Goal: Task Accomplishment & Management: Manage account settings

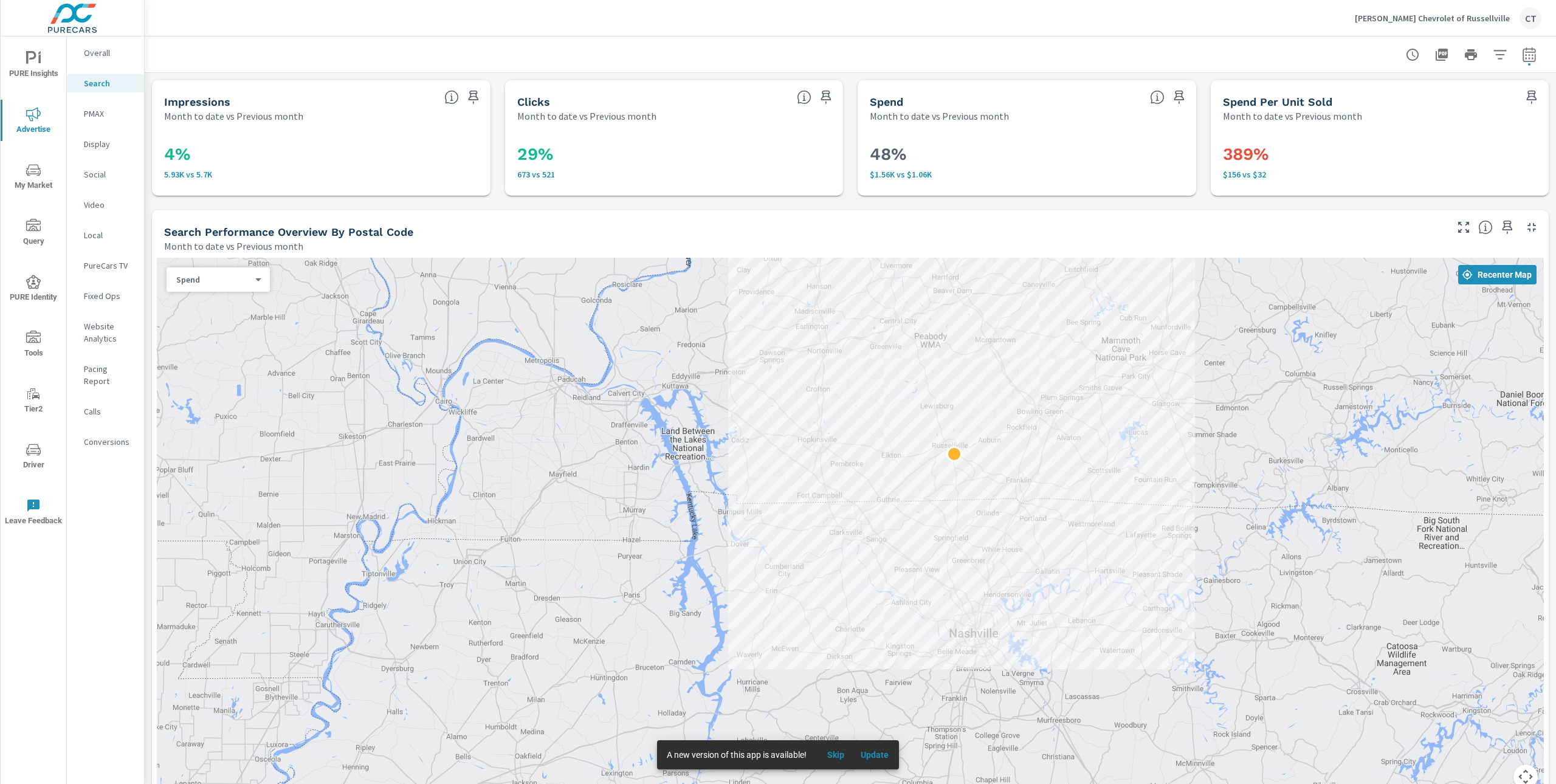
click at [768, 16] on p "[PERSON_NAME] Chevrolet of Russellville" at bounding box center [1433, 18] width 155 height 11
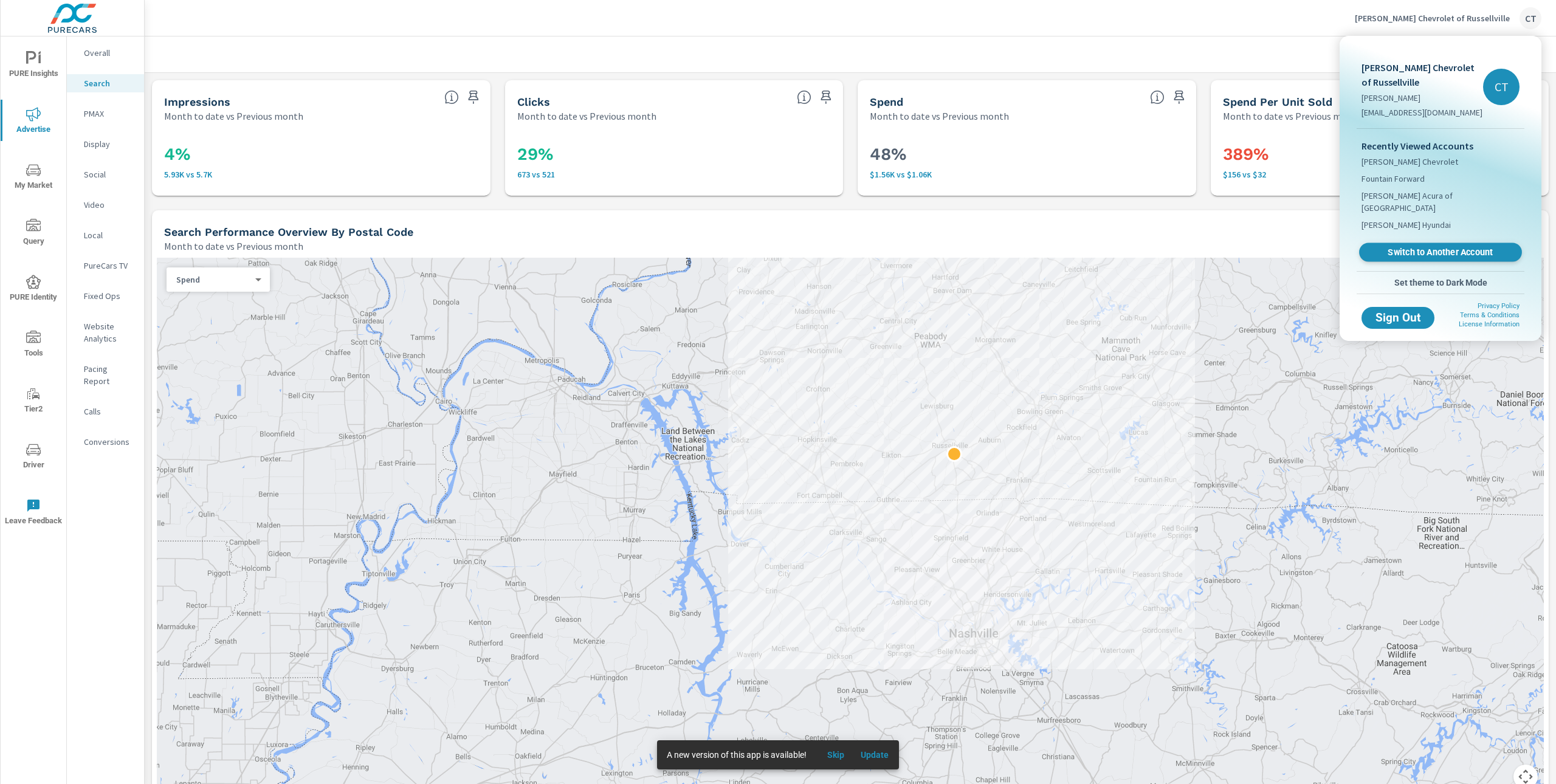
click at [768, 247] on span "Switch to Another Account" at bounding box center [1440, 252] width 149 height 12
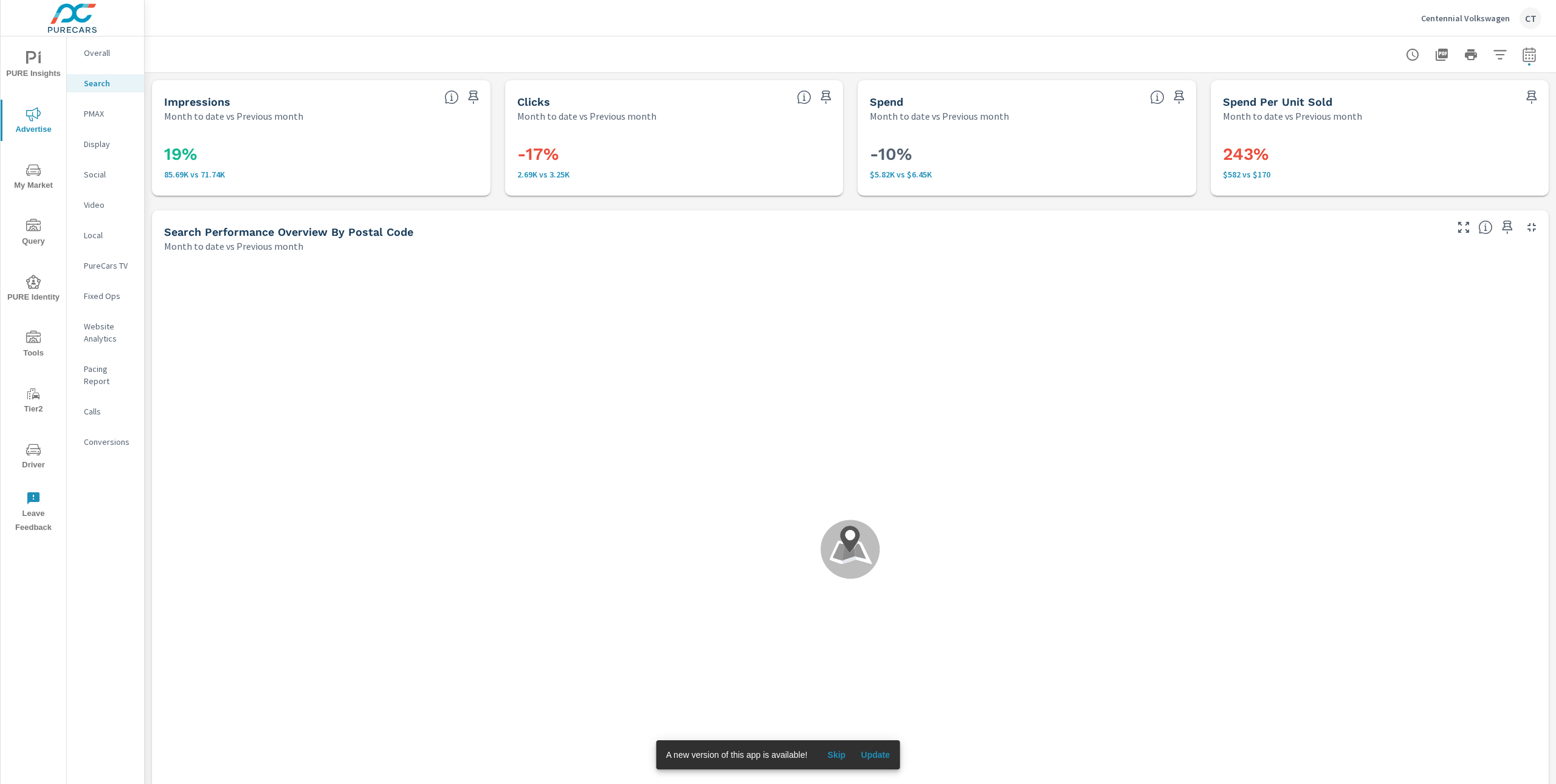
click at [126, 263] on p "PureCars TV" at bounding box center [109, 265] width 50 height 12
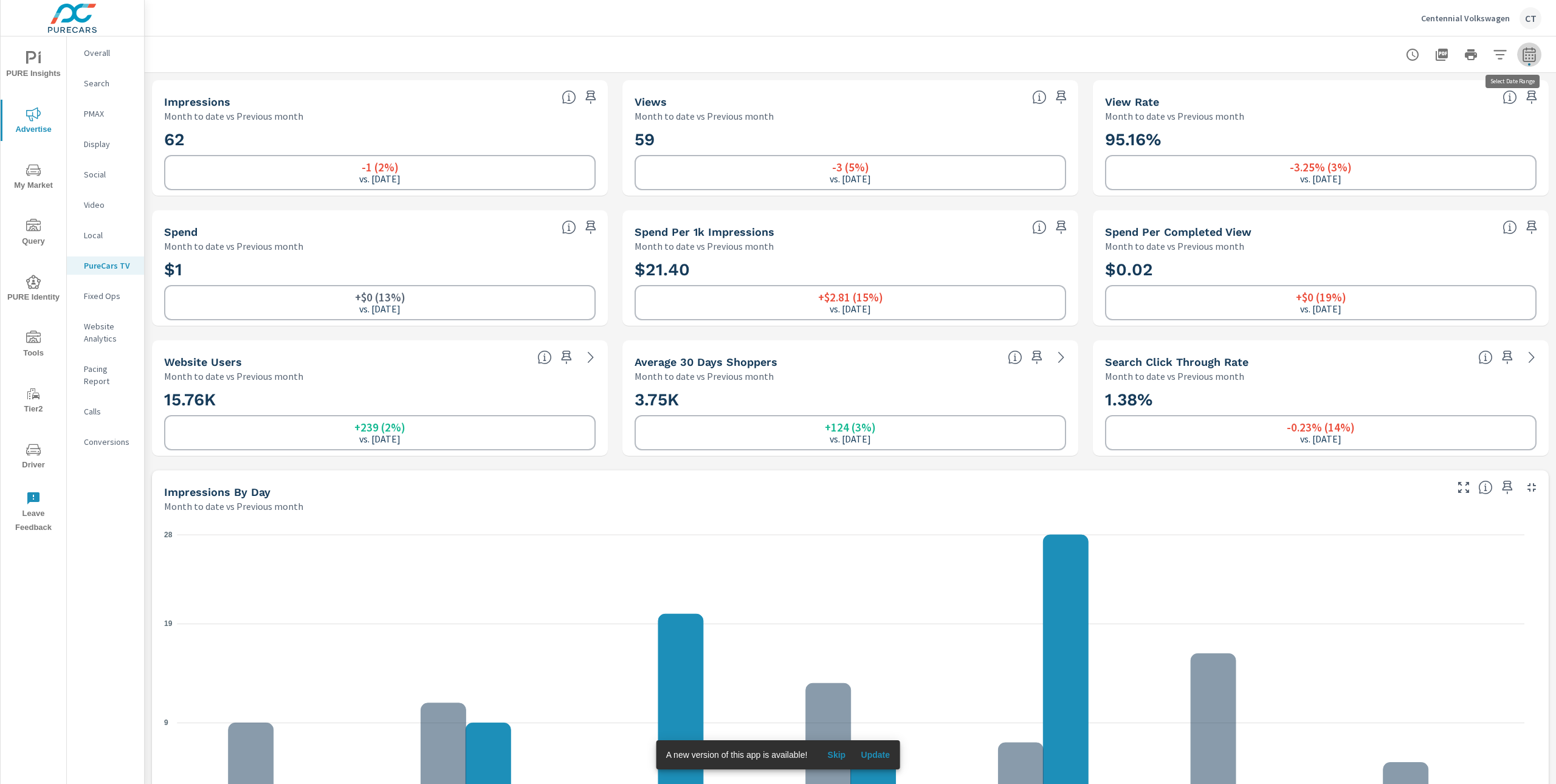
click at [1528, 63] on span "button" at bounding box center [1529, 64] width 2 height 2
select select "Month to date"
select select "Previous month"
click at [1455, 158] on select "Custom Previous period Previous month Previous year" at bounding box center [1419, 158] width 122 height 24
click at [1446, 110] on select "Custom Yesterday Last week Last 7 days Last 14 days Last 30 days Last 45 days L…" at bounding box center [1419, 105] width 122 height 24
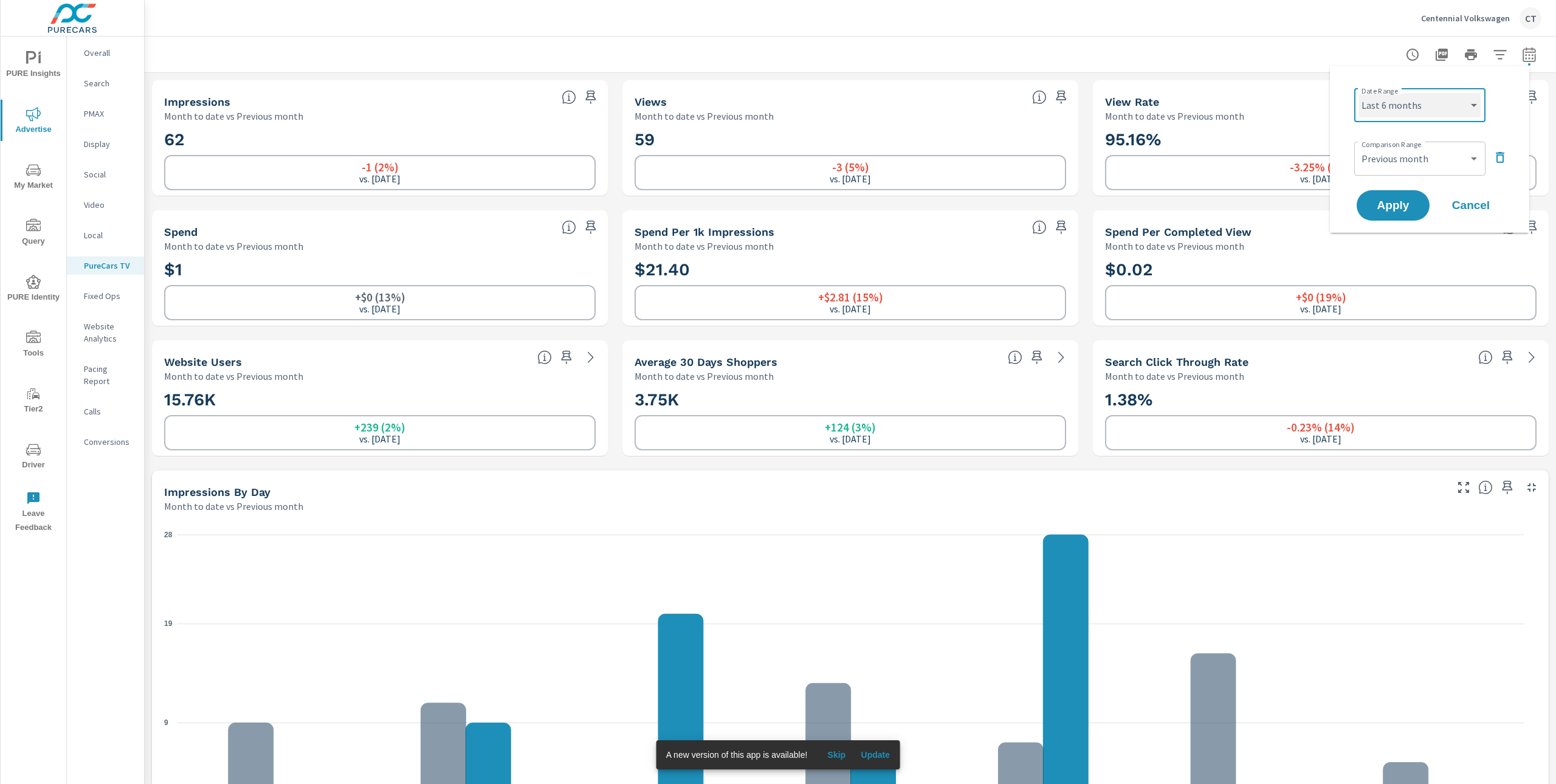
click at [1359, 93] on select "Custom Yesterday Last week Last 7 days Last 14 days Last 30 days Last 45 days L…" at bounding box center [1419, 105] width 122 height 24
select select "Last 6 months"
click at [1410, 203] on span "Apply" at bounding box center [1393, 206] width 50 height 12
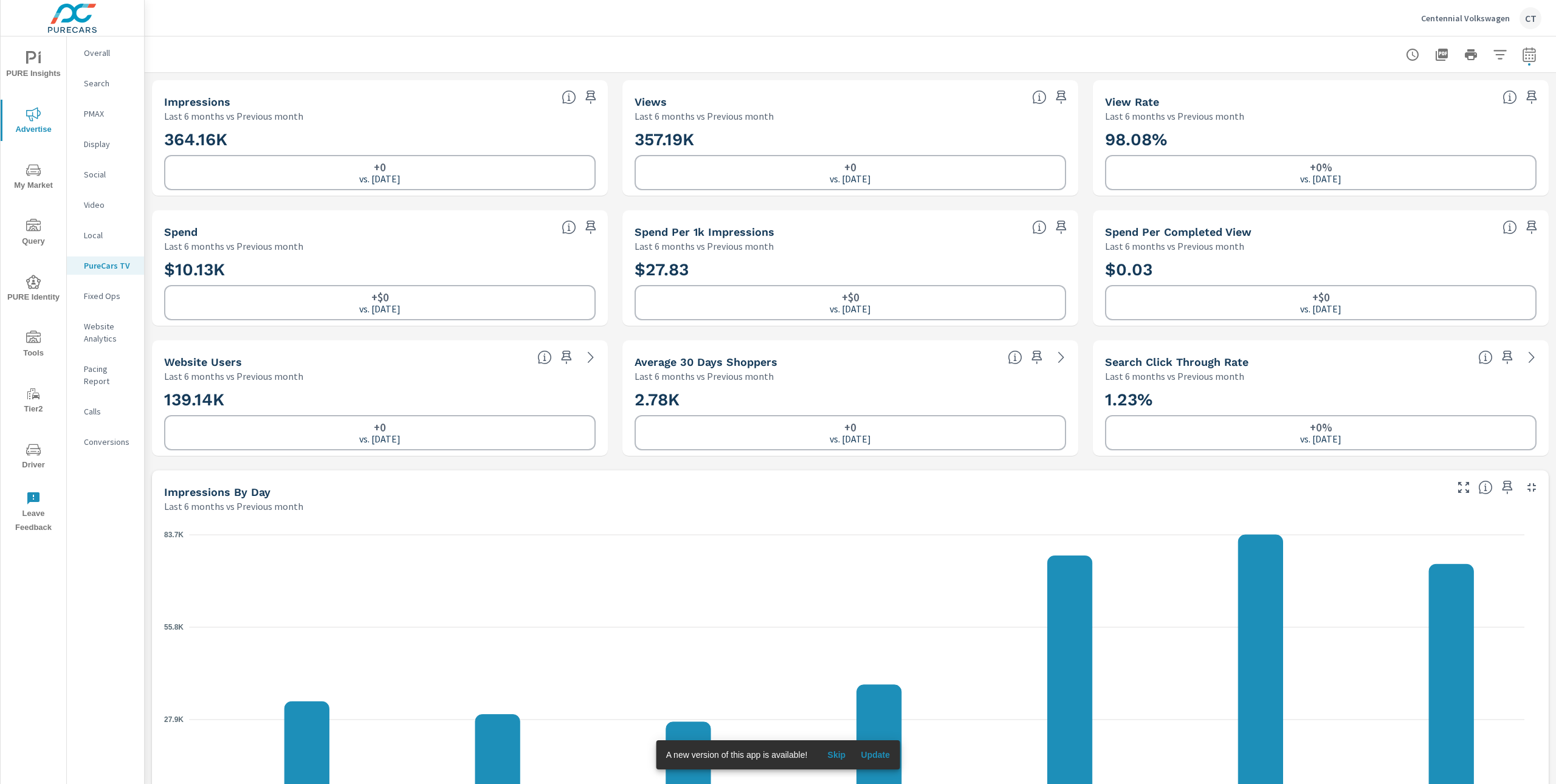
click at [1522, 54] on icon "button" at bounding box center [1529, 54] width 15 height 15
select select "Last 6 months"
click at [1437, 172] on div "Custom Previous period Previous month Previous year ​" at bounding box center [1419, 158] width 131 height 34
click at [1443, 161] on select "Custom Previous period Previous month Previous year" at bounding box center [1419, 158] width 122 height 24
click at [1359, 147] on select "Custom Previous period Previous month Previous year" at bounding box center [1419, 158] width 122 height 24
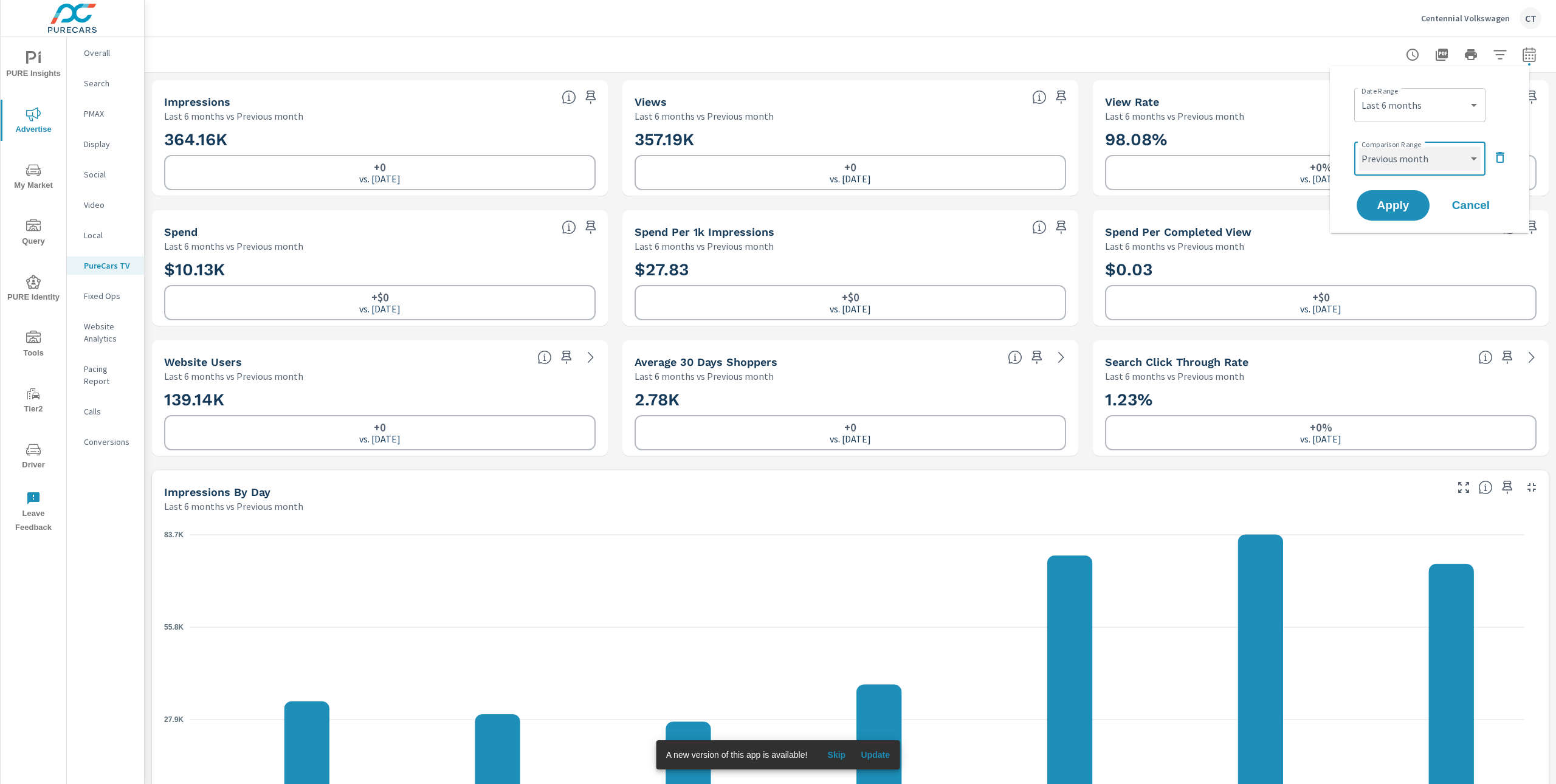
select select "Previous period"
click at [1405, 213] on button "Apply" at bounding box center [1392, 205] width 75 height 32
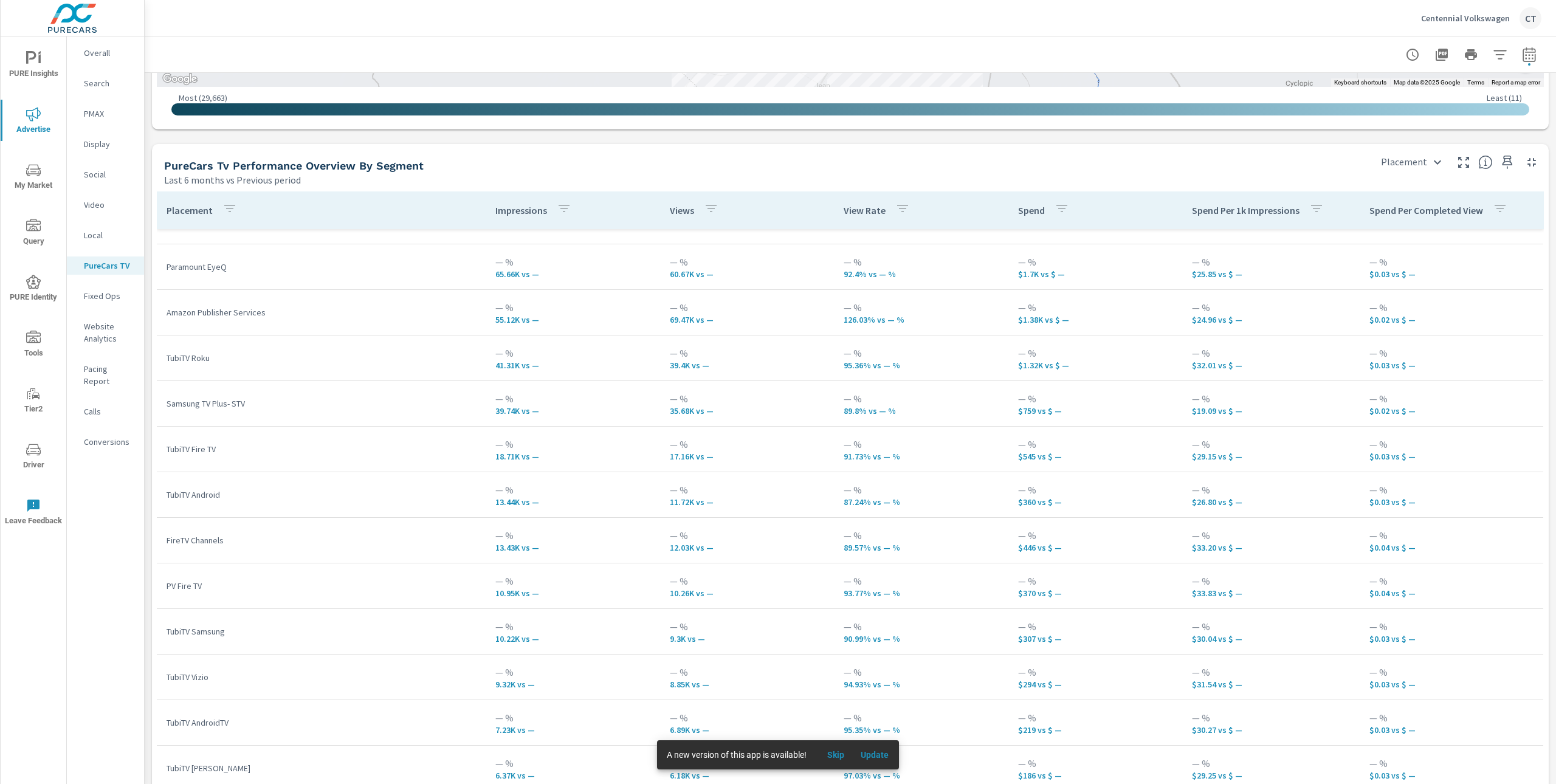
scroll to position [12, 0]
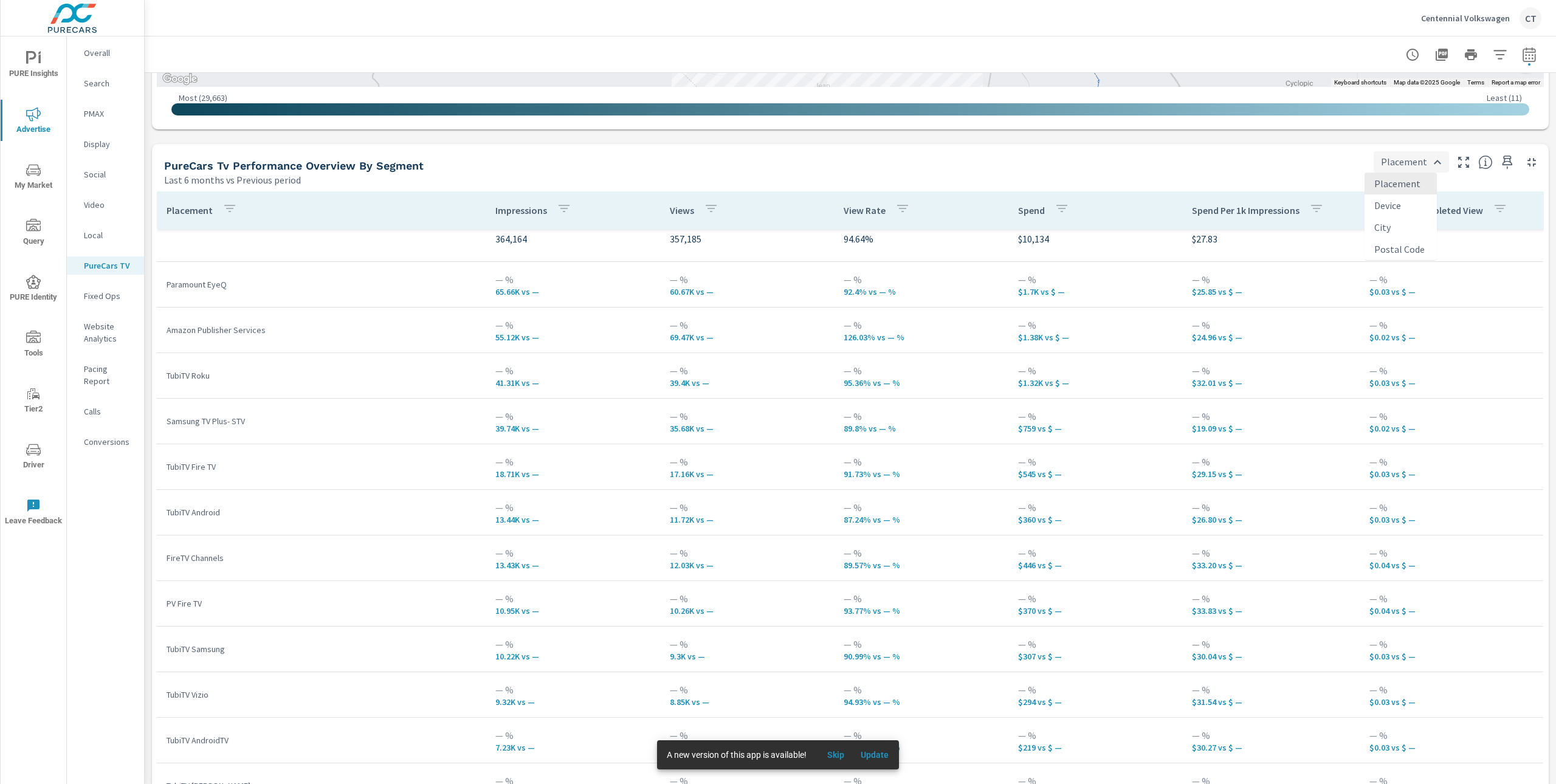
click at [1408, 163] on body "PURE Insights Advertise My Market Query PURE Identity Tools Tier2 Driver Leave …" at bounding box center [778, 392] width 1556 height 784
click at [1390, 232] on li "City" at bounding box center [1400, 227] width 72 height 22
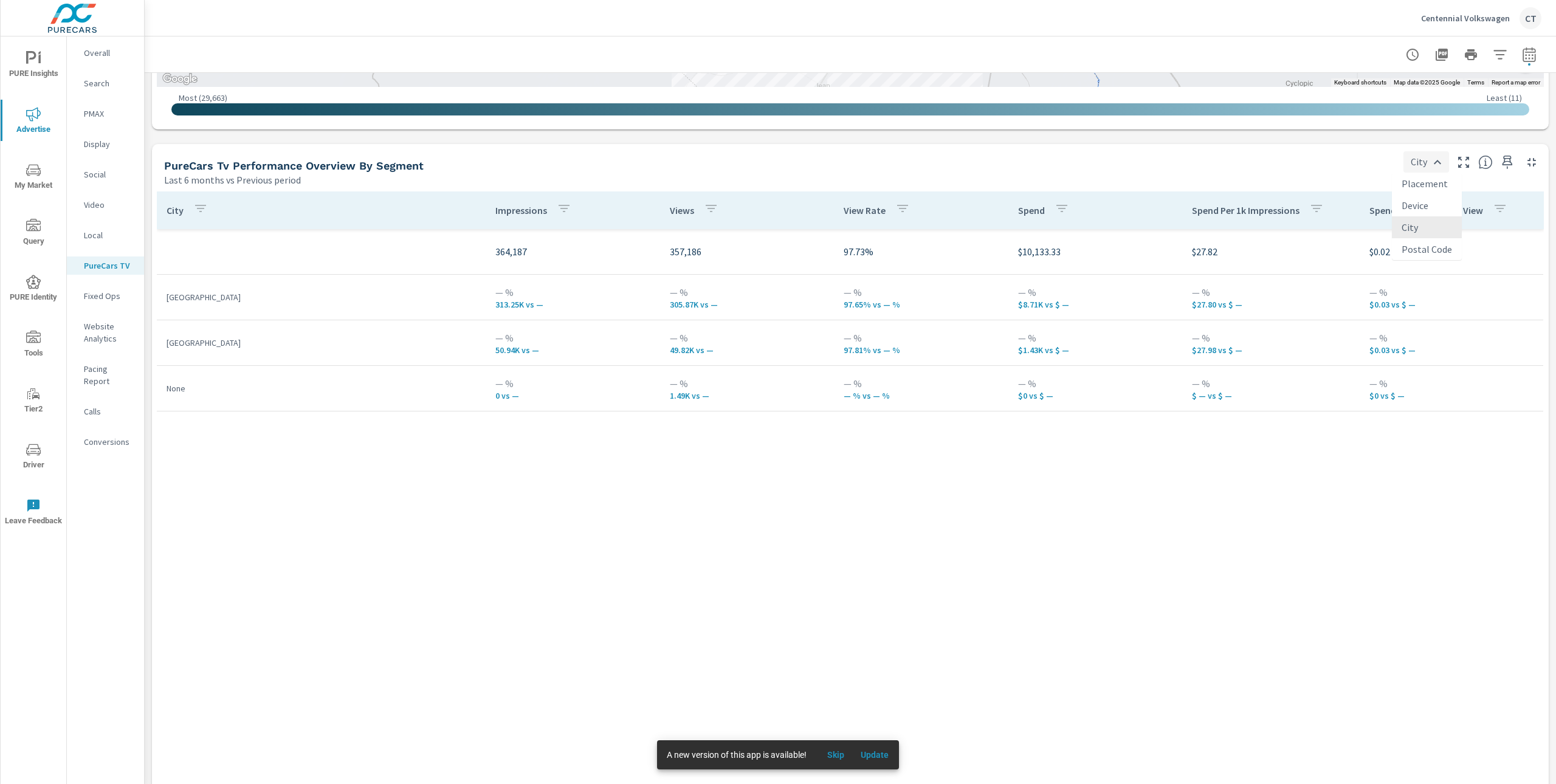
click at [1414, 161] on body "PURE Insights Advertise My Market Query PURE Identity Tools Tier2 Driver Leave …" at bounding box center [778, 392] width 1556 height 784
click at [1412, 245] on li "Postal Code" at bounding box center [1426, 249] width 70 height 22
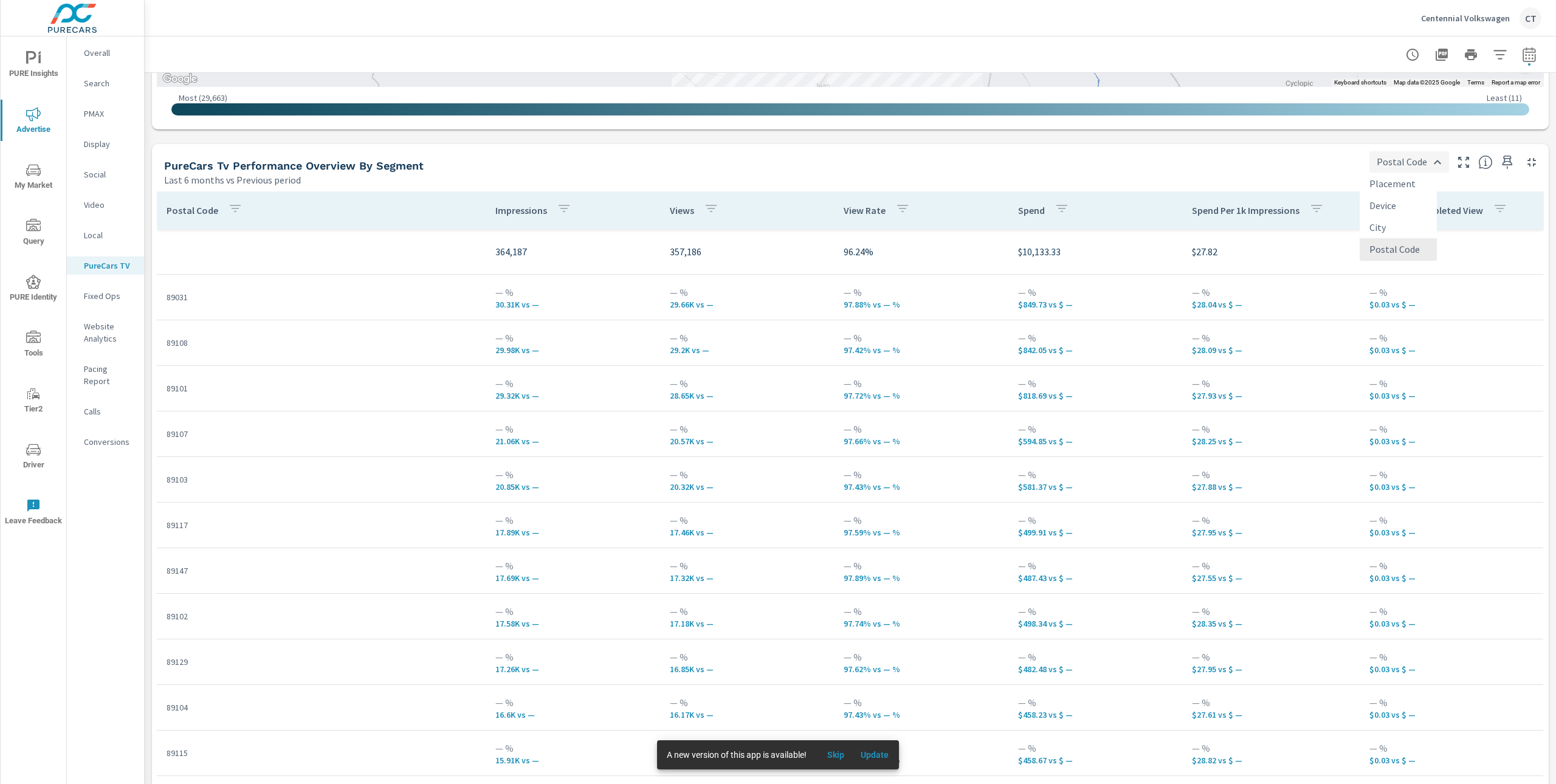
click at [1408, 166] on body "PURE Insights Advertise My Market Query PURE Identity Tools Tier2 Driver Leave …" at bounding box center [778, 392] width 1556 height 784
click at [1396, 183] on li "Placement" at bounding box center [1398, 183] width 77 height 22
type input "Placement"
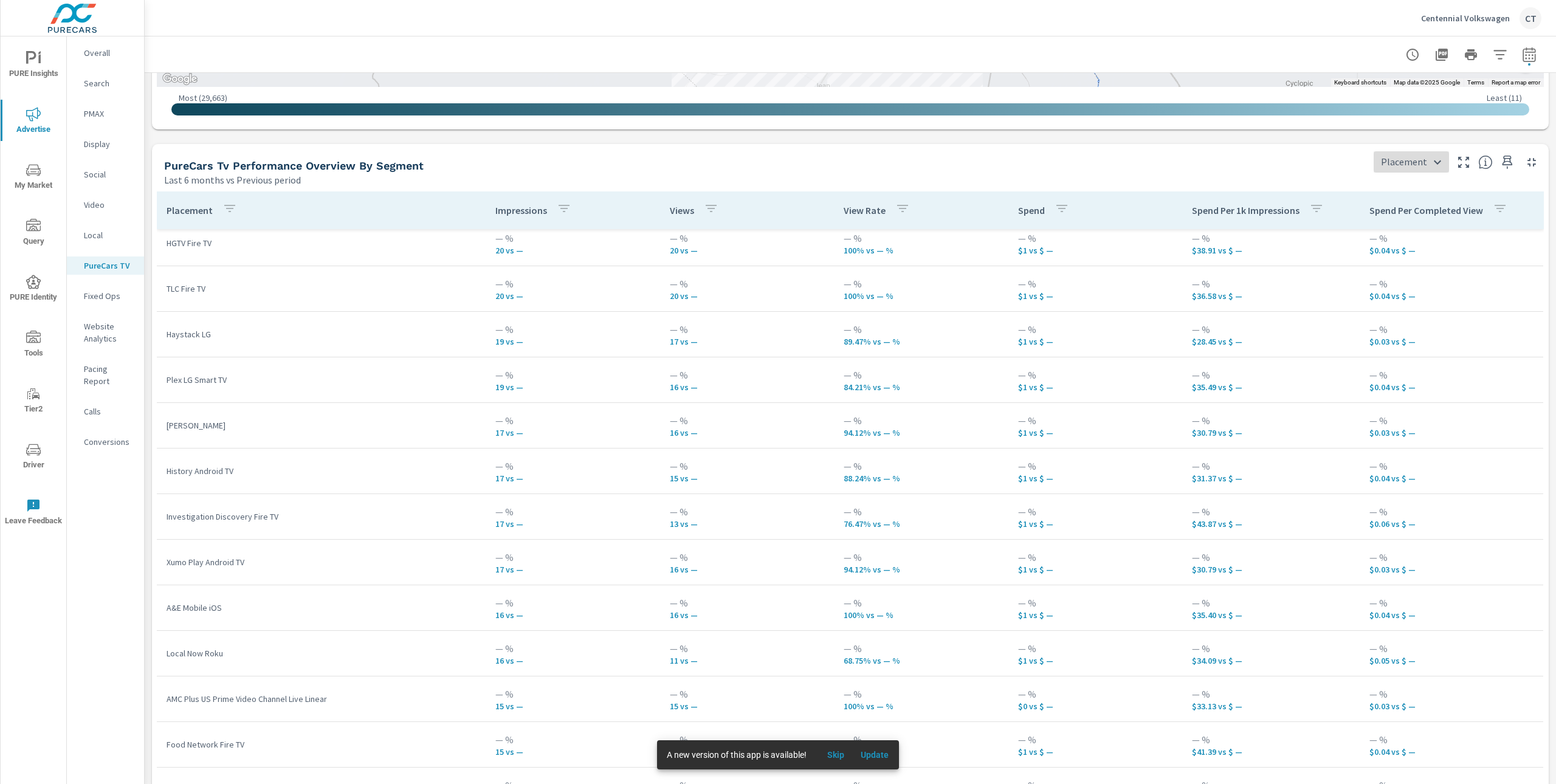
scroll to position [5629, 0]
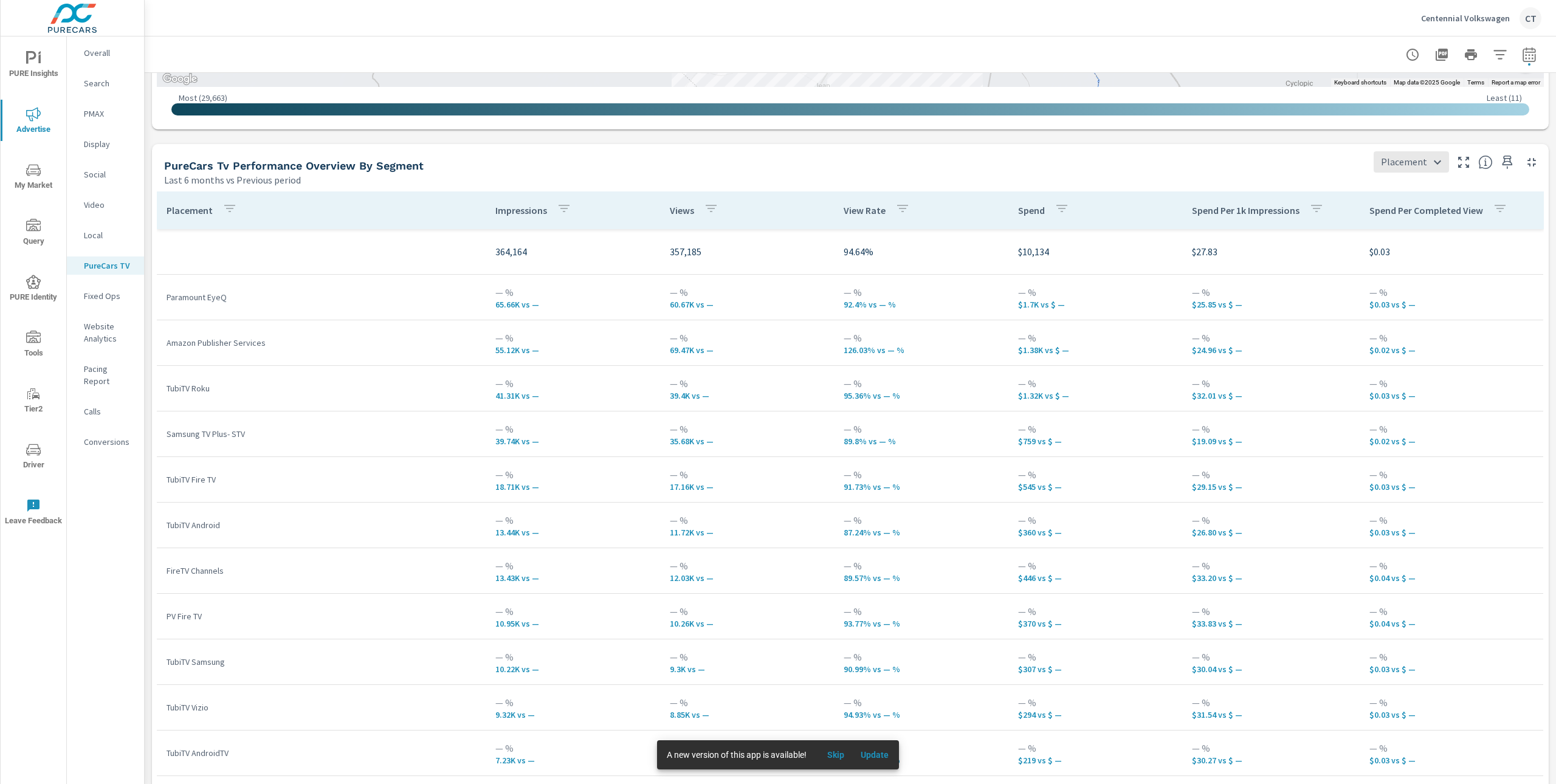
click at [1431, 147] on div "Placement Placement" at bounding box center [1459, 158] width 180 height 29
click at [1424, 161] on body "PURE Insights Advertise My Market Query PURE Identity Tools Tier2 Driver Leave …" at bounding box center [778, 392] width 1556 height 784
click at [1332, 156] on div at bounding box center [778, 392] width 1556 height 784
click at [1488, 46] on button "button" at bounding box center [1499, 54] width 24 height 24
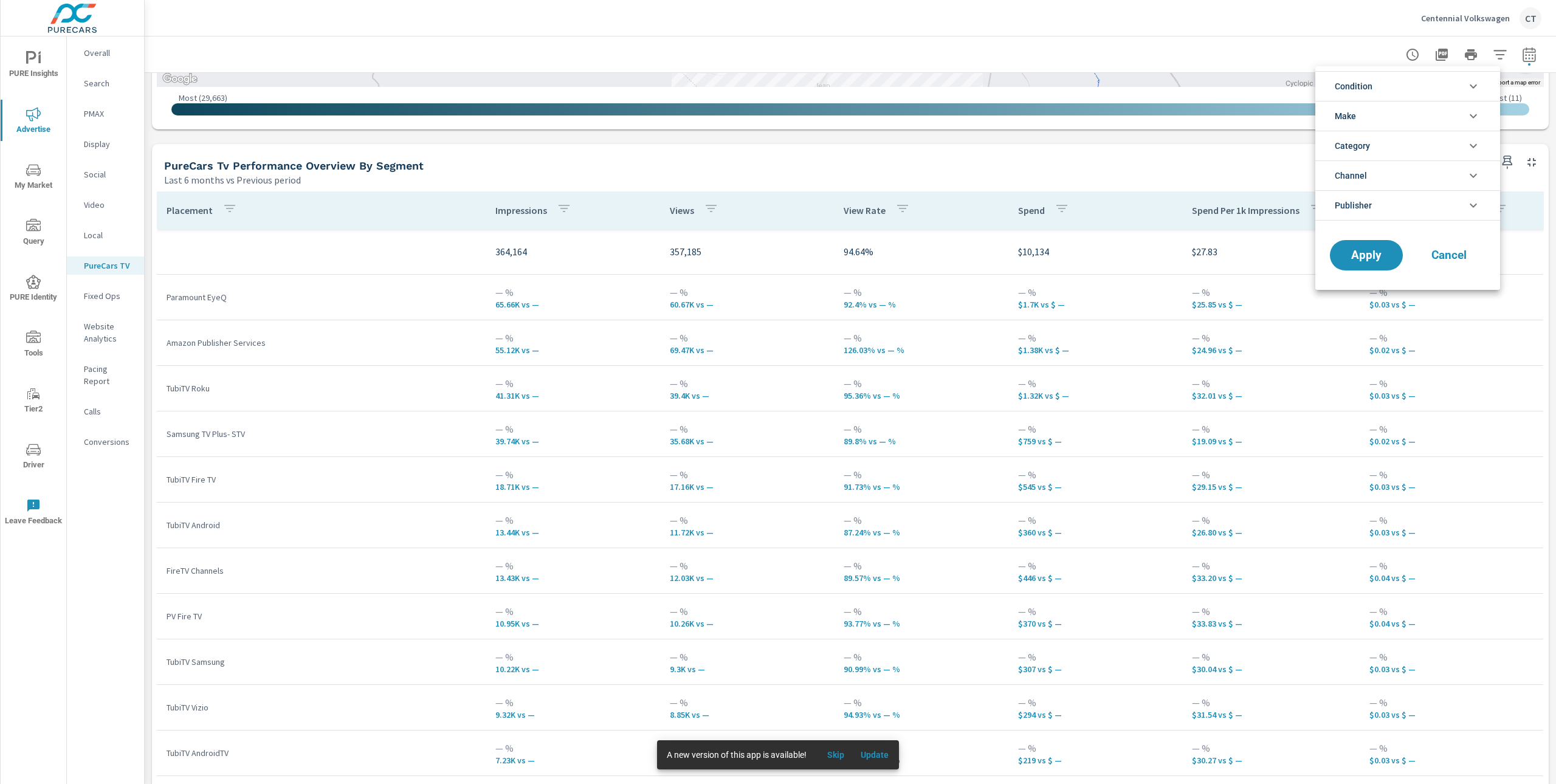
click at [1427, 141] on li "Category" at bounding box center [1408, 145] width 185 height 29
click at [1413, 183] on li "Channel" at bounding box center [1408, 175] width 185 height 29
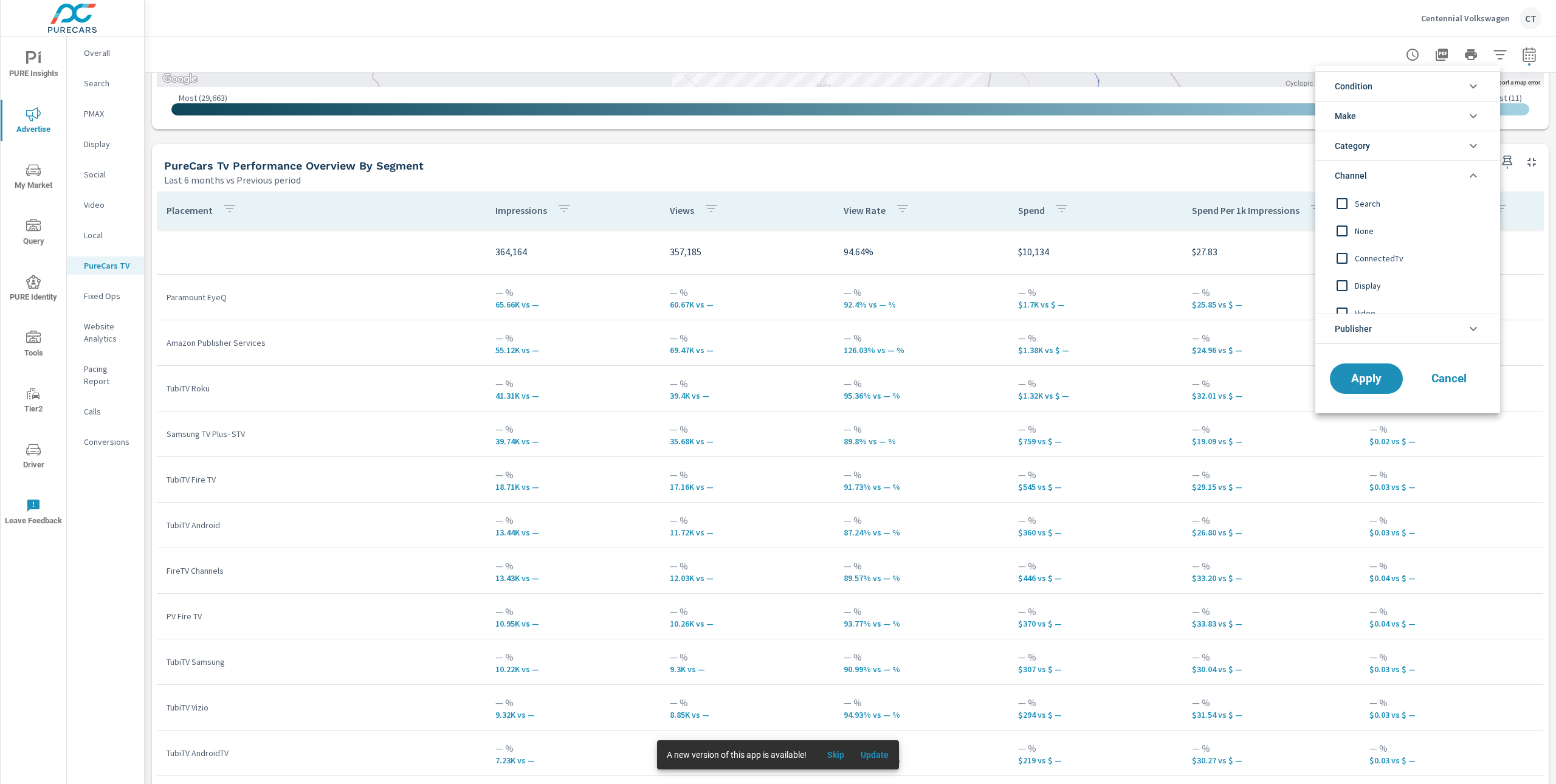
scroll to position [41, 0]
click at [1478, 19] on div at bounding box center [778, 392] width 1556 height 784
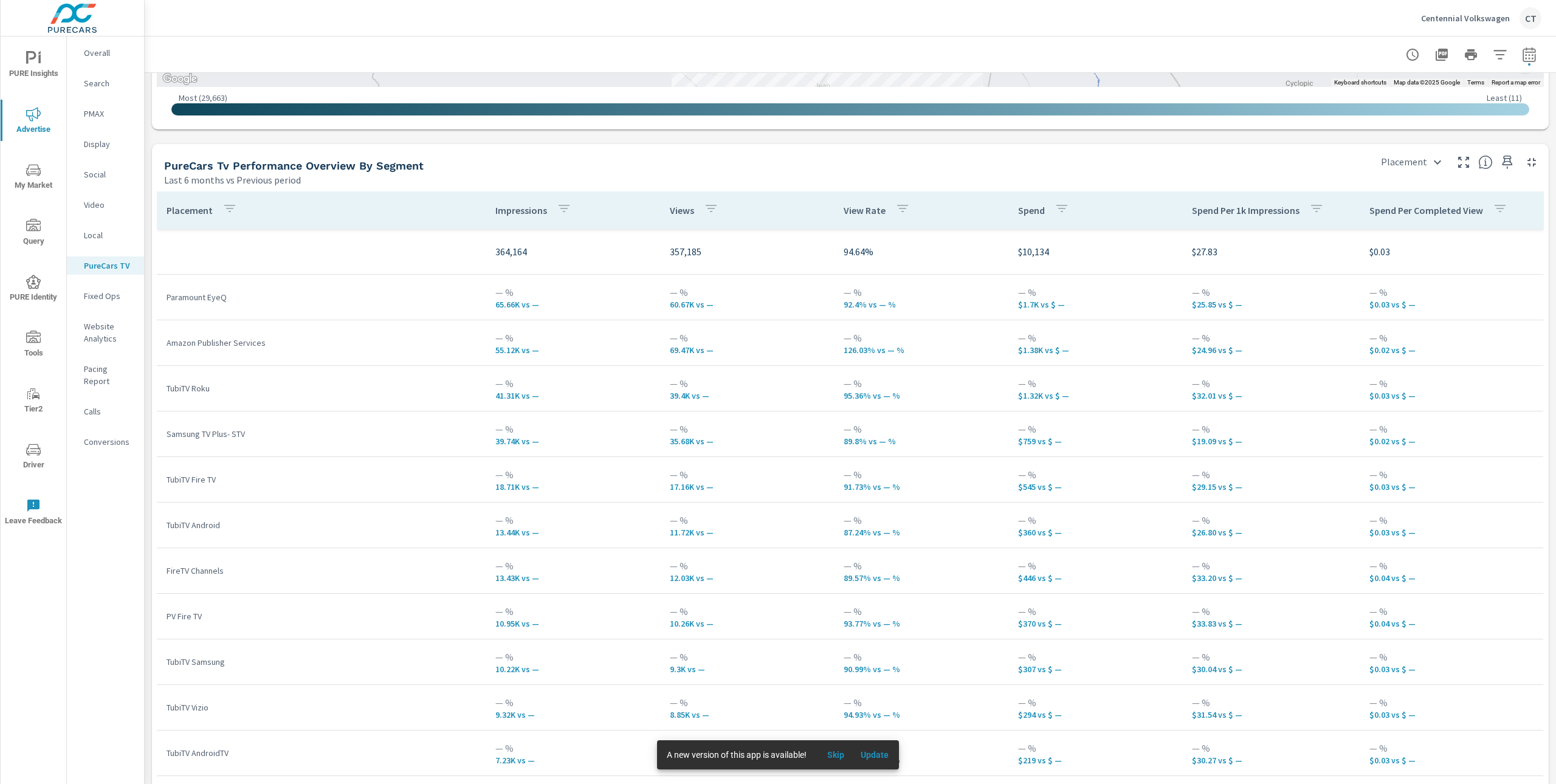
click at [1460, 16] on div "Condition New Used Certified No Condition Make No Make Volkswagen Chevrolet Nis…" at bounding box center [778, 392] width 1556 height 784
click at [1467, 13] on p "Centennial Volkswagen" at bounding box center [1465, 18] width 89 height 11
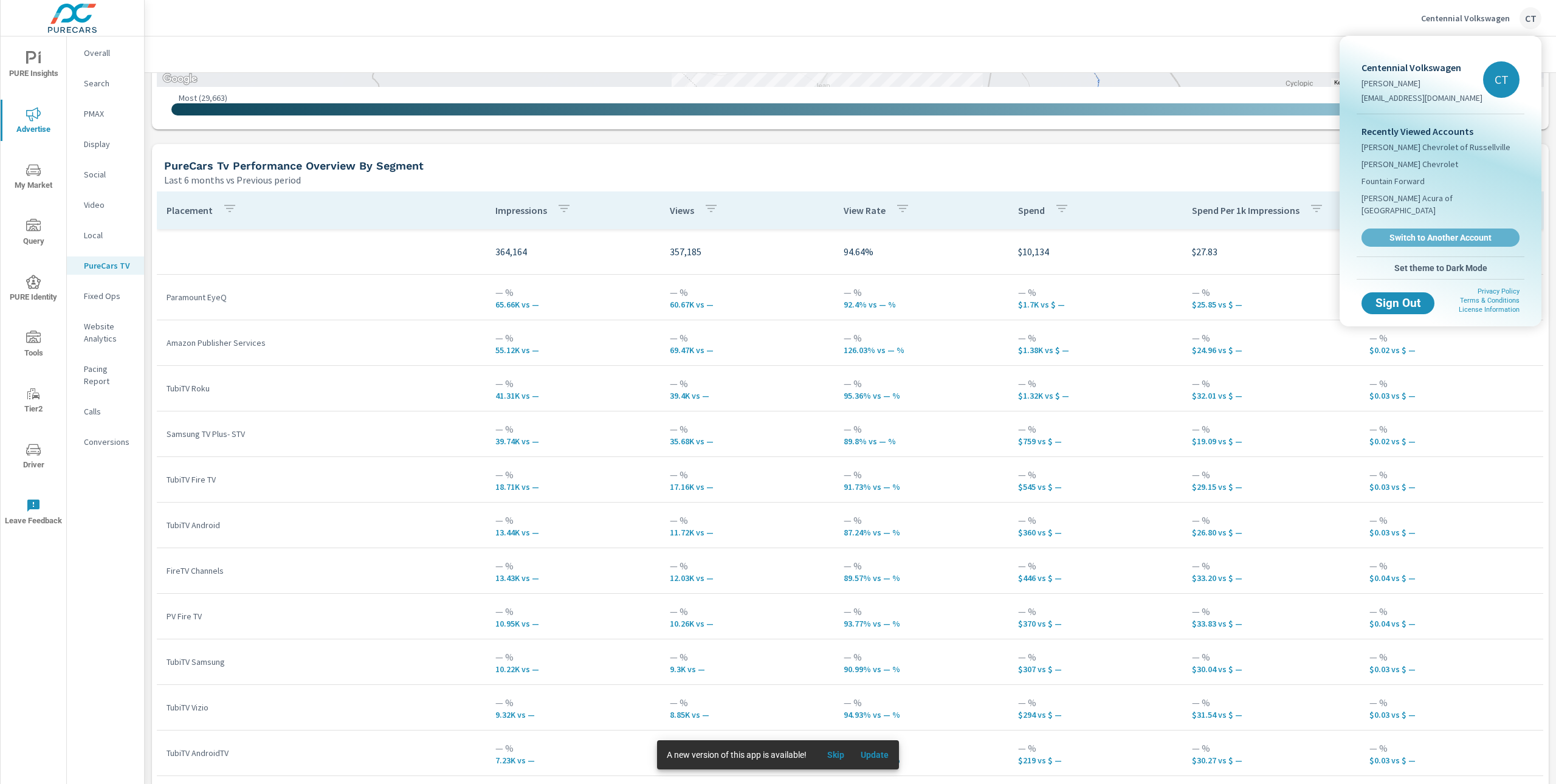
click at [1424, 232] on span "Switch to Another Account" at bounding box center [1440, 238] width 144 height 11
